Goal: Entertainment & Leisure: Browse casually

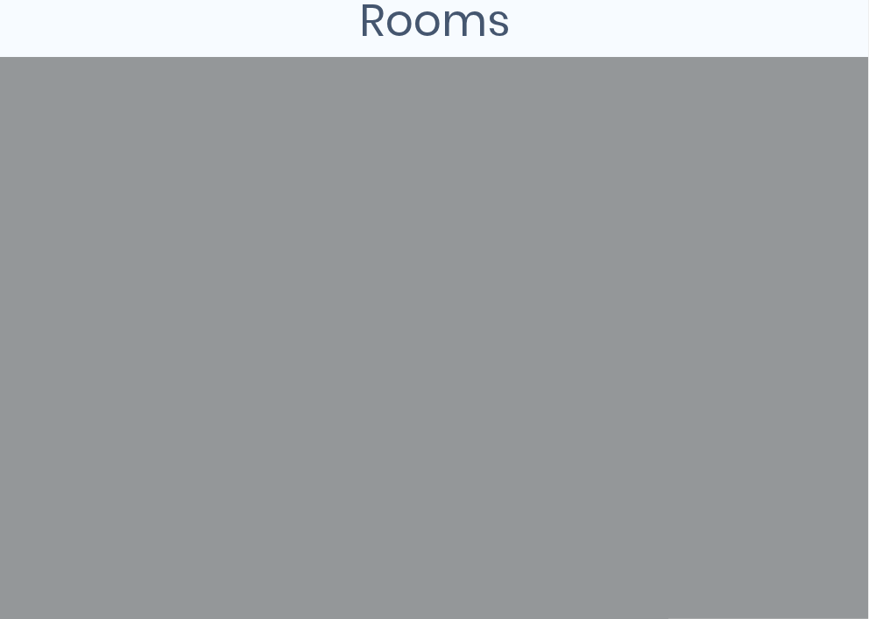
scroll to position [339, 0]
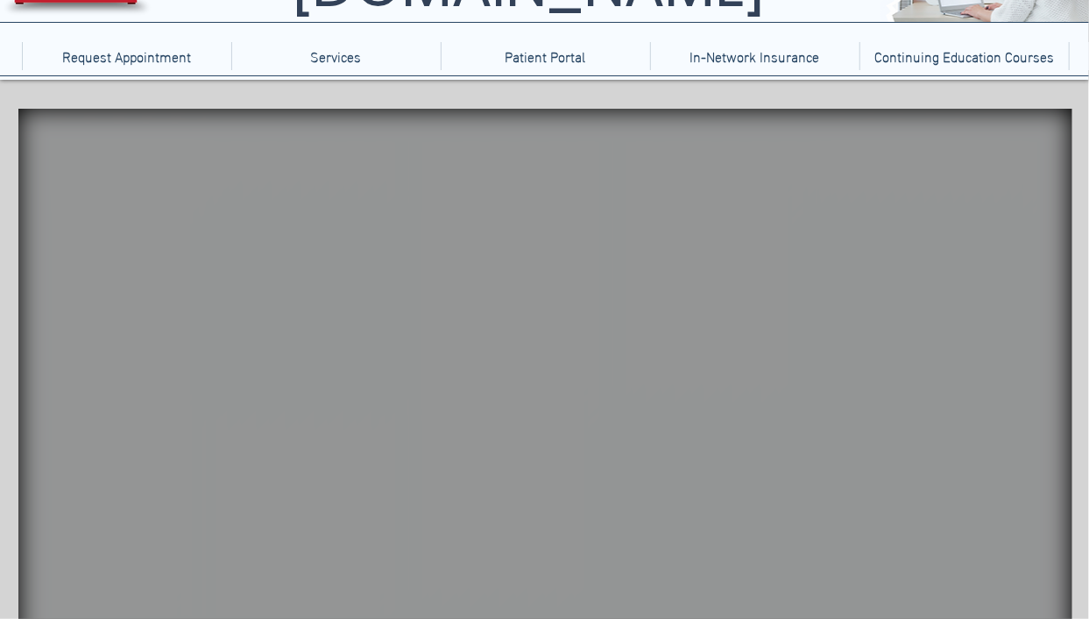
click at [869, 400] on icon "An image of a hashtag sign that when clicked brings you to a Jackson Pollock ga…" at bounding box center [899, 410] width 53 height 53
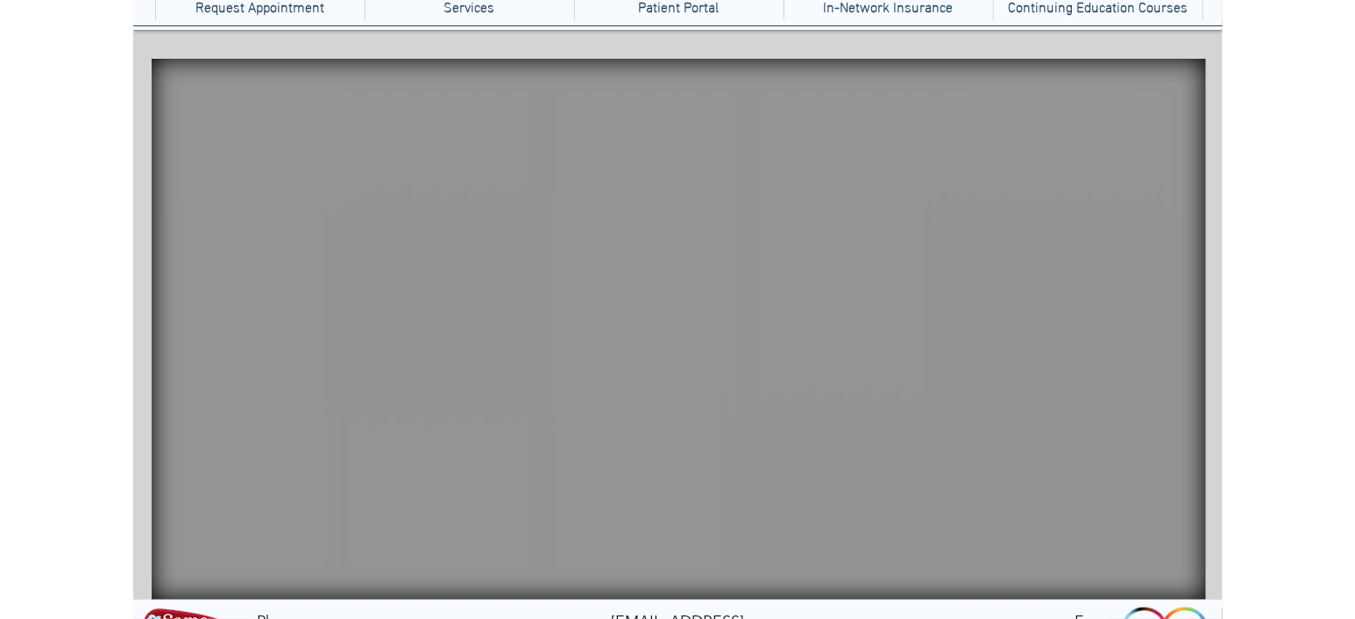
scroll to position [188, 0]
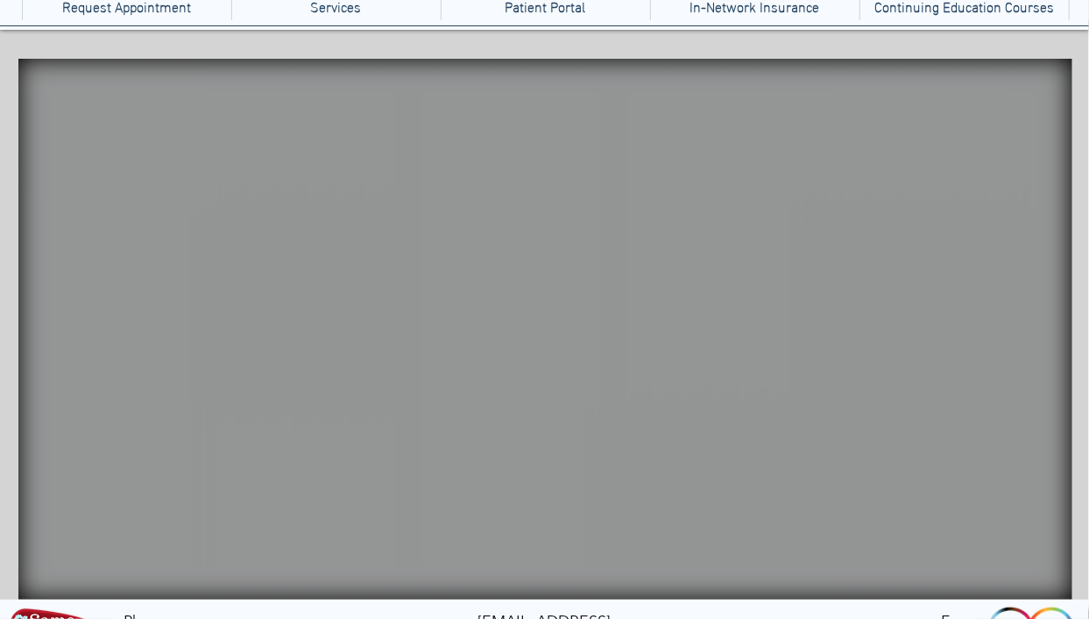
click at [185, 401] on icon "main content" at bounding box center [165, 406] width 68 height 61
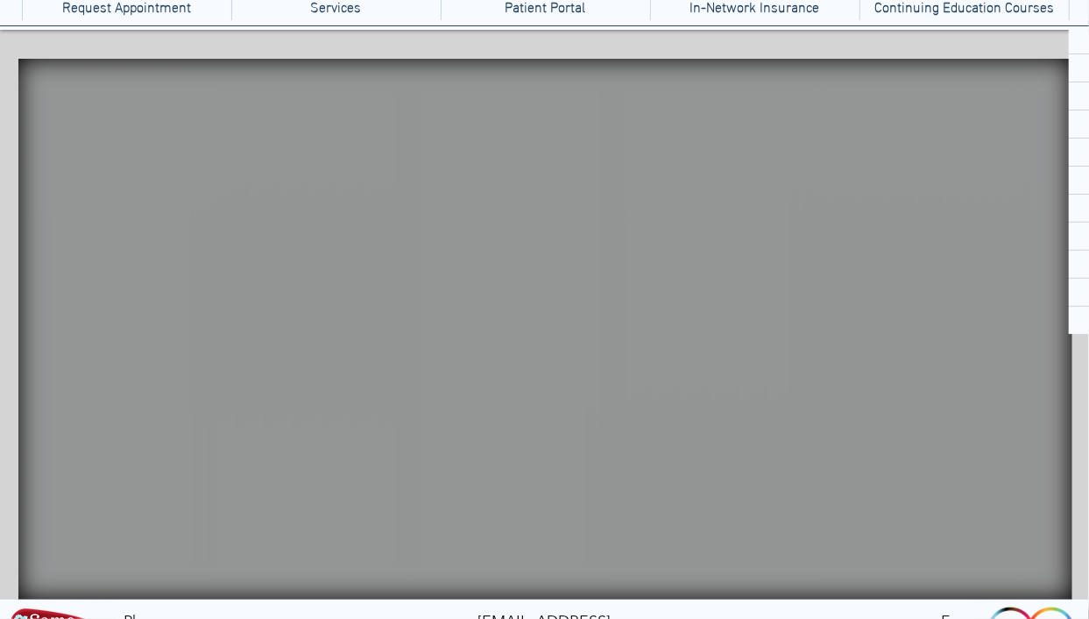
click at [869, 206] on video "main content" at bounding box center [545, 329] width 1054 height 541
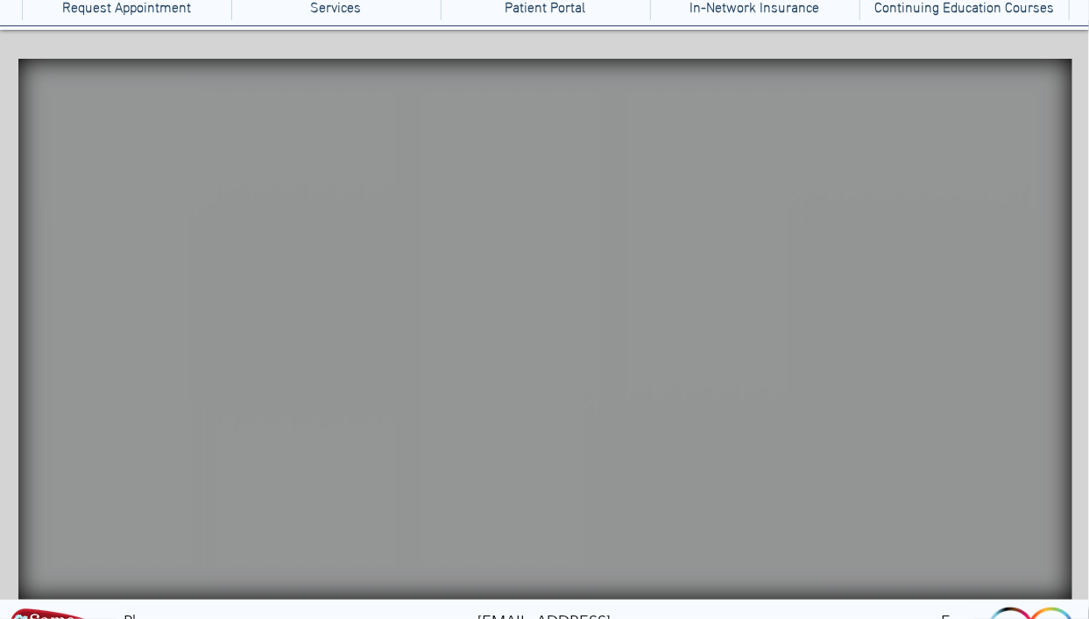
click at [869, 203] on video "main content" at bounding box center [545, 329] width 1054 height 541
click at [869, 219] on video "main content" at bounding box center [545, 329] width 1054 height 541
click at [869, 205] on icon "An image of an Etch-a-sketch toy that when clicked brings you to a physics game." at bounding box center [936, 199] width 68 height 46
click at [869, 212] on icon "An image of bubble wrap that when clicked brings you to a game where you can po…" at bounding box center [1008, 199] width 44 height 45
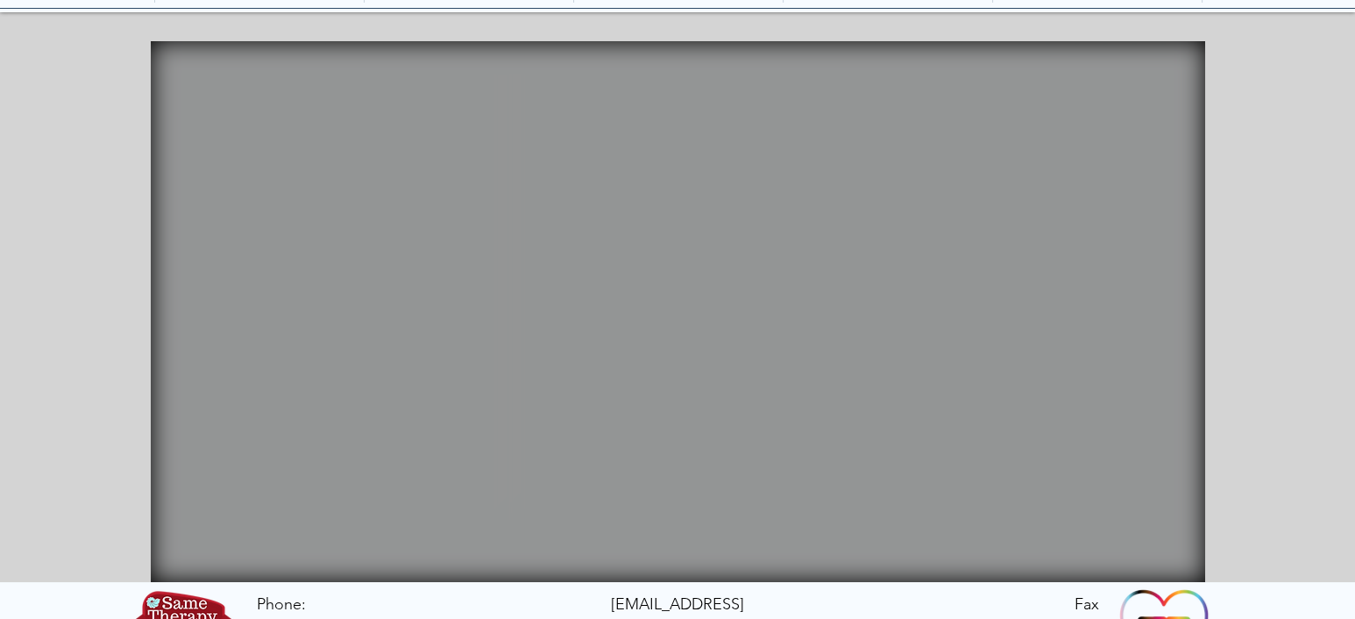
scroll to position [205, 0]
click at [869, 190] on icon "An image of an Etch-a-sketch toy that when clicked brings you to a physics game." at bounding box center [1068, 182] width 68 height 46
